Goal: Information Seeking & Learning: Learn about a topic

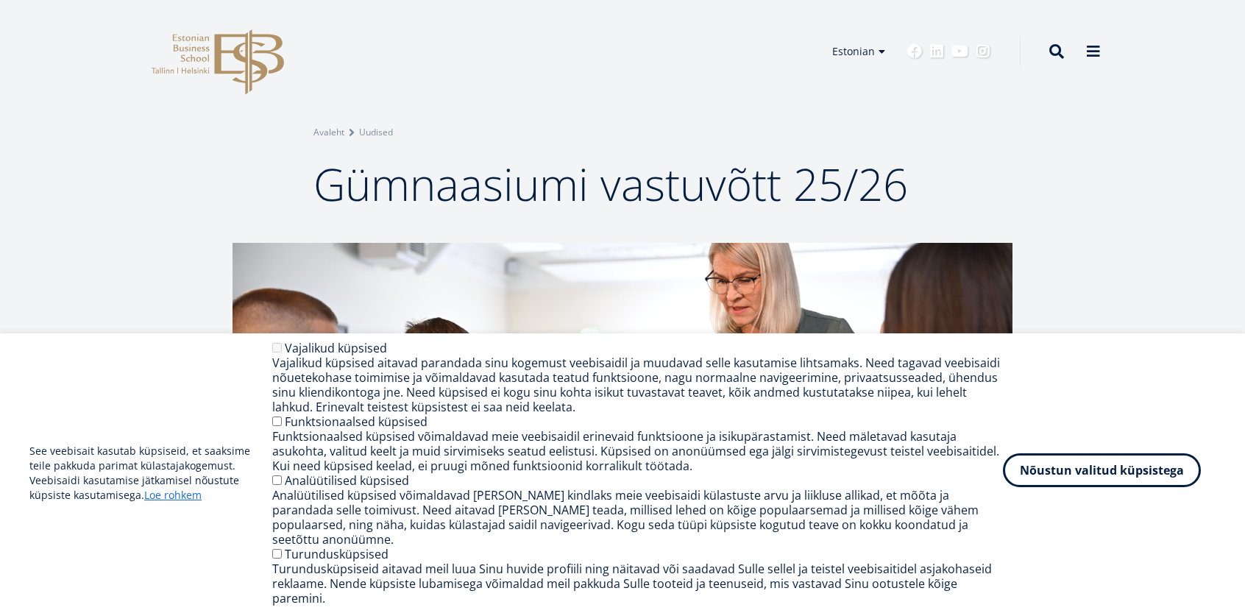
click at [1060, 481] on button "Nõustun valitud küpsistega" at bounding box center [1102, 470] width 198 height 34
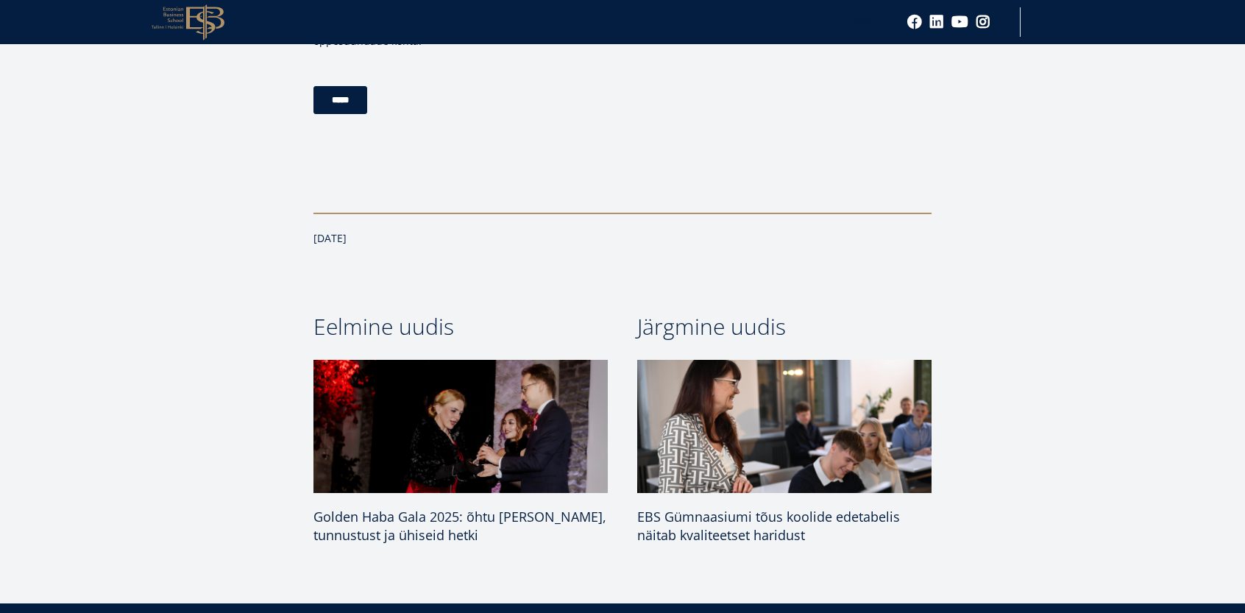
scroll to position [1913, 0]
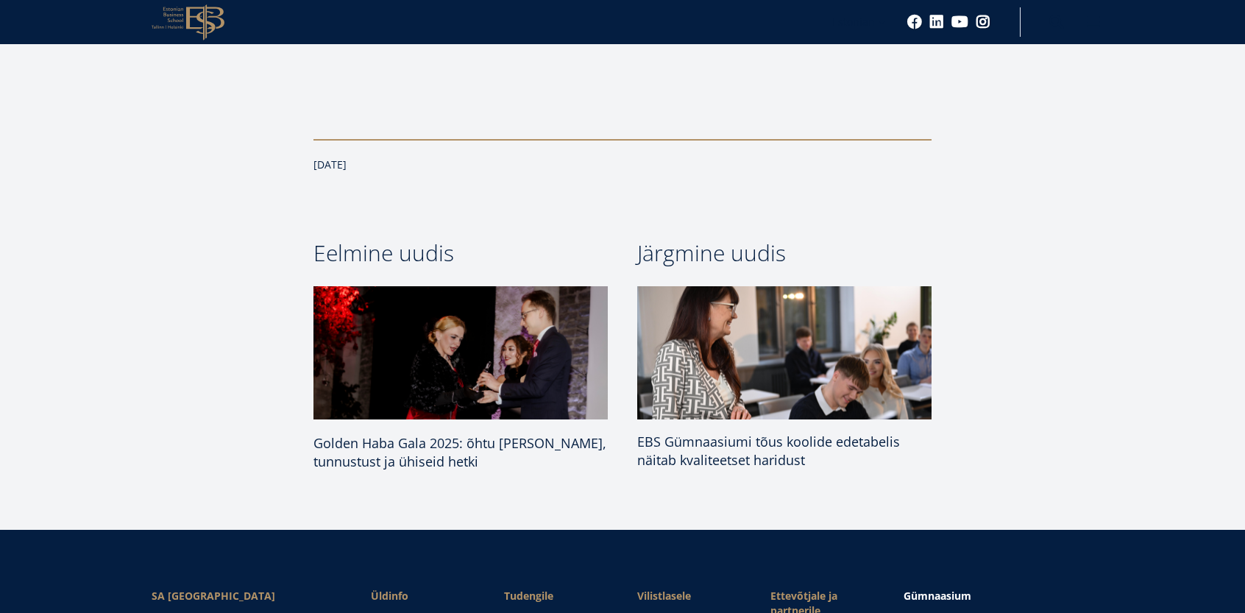
click at [770, 464] on span "EBS Gümnaasiumi tõus koolide edetabelis näitab kvaliteetset haridust" at bounding box center [768, 451] width 263 height 36
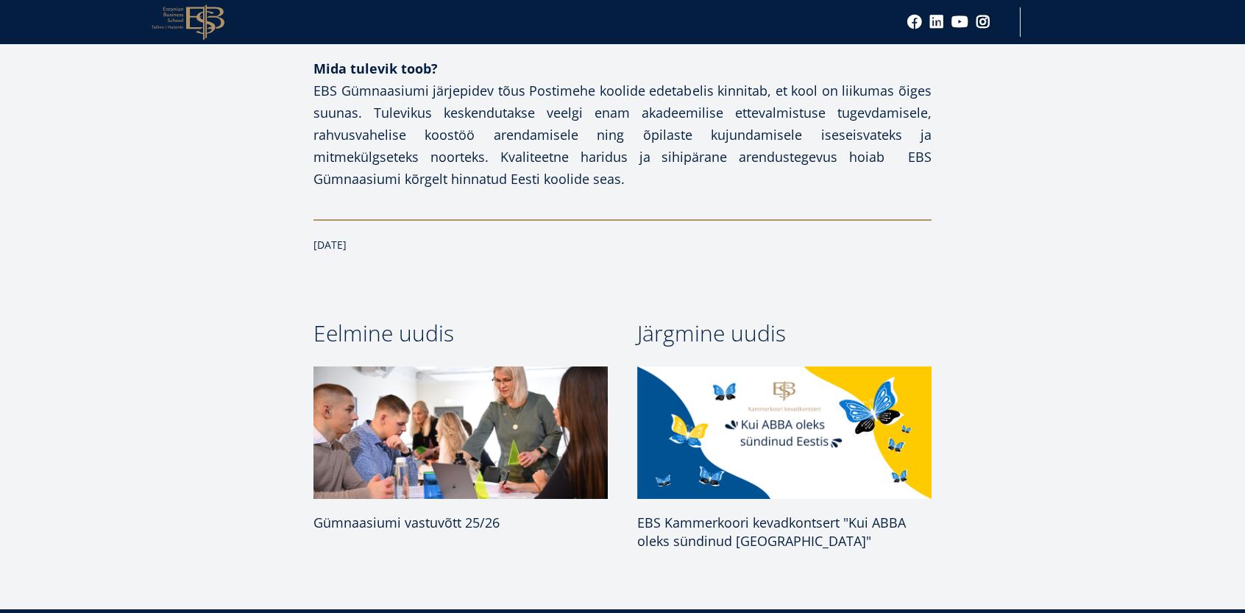
scroll to position [1785, 0]
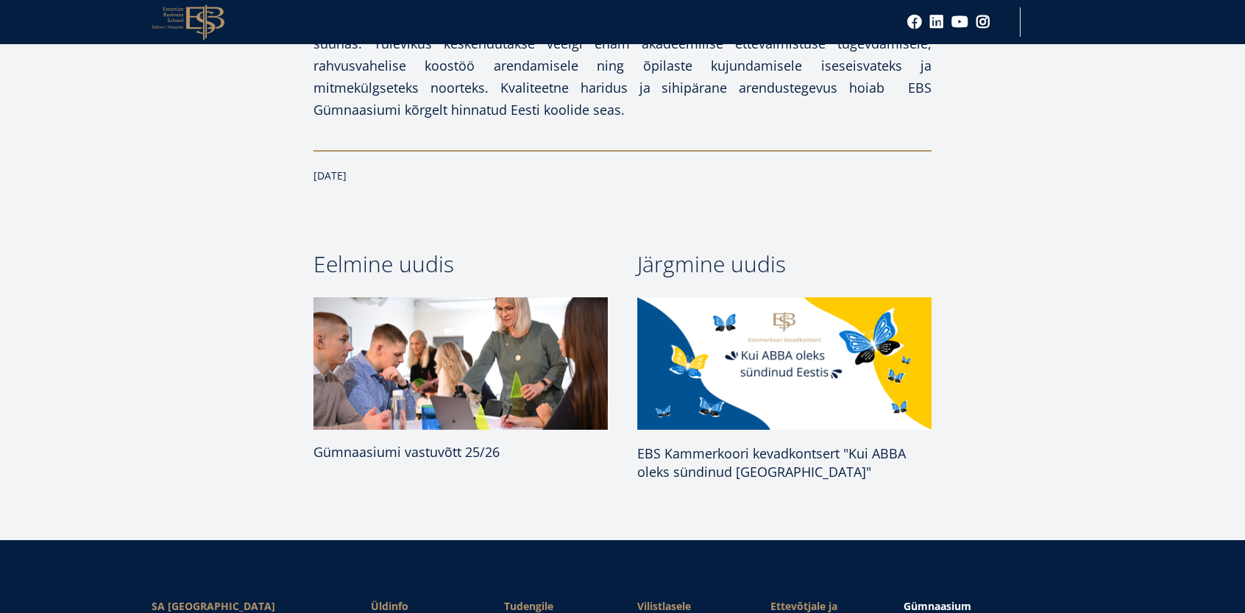
click at [430, 341] on img at bounding box center [460, 364] width 309 height 140
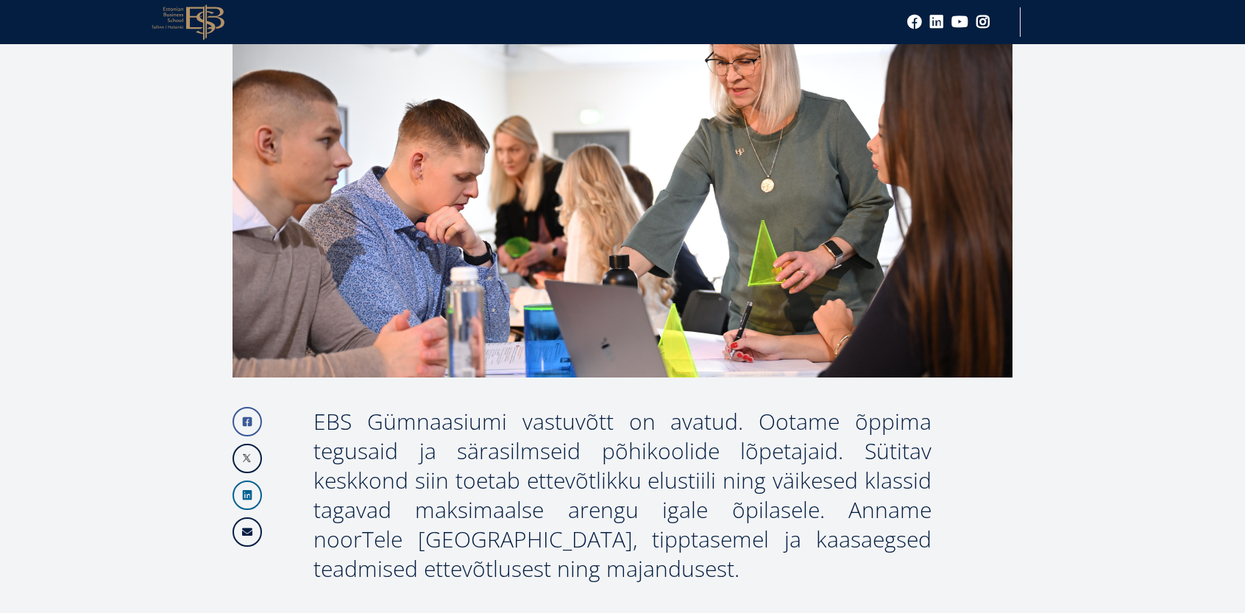
scroll to position [51, 0]
